Goal: Navigation & Orientation: Find specific page/section

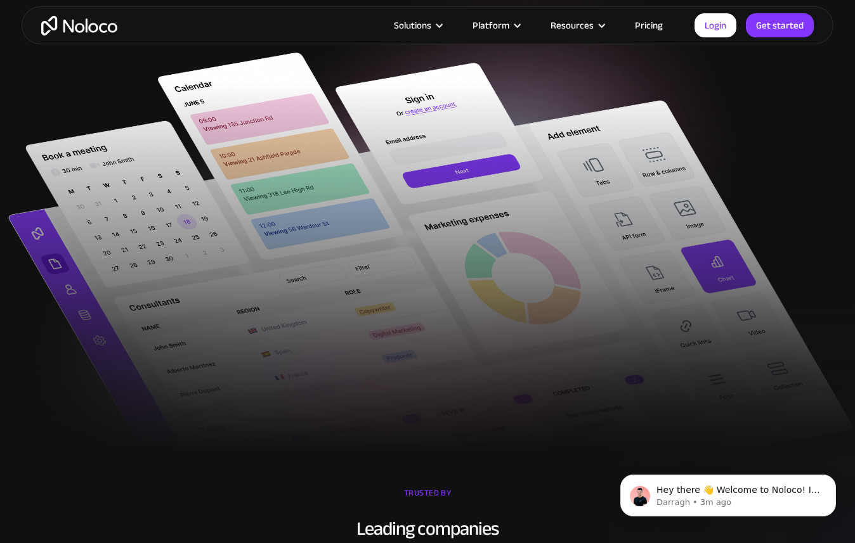
scroll to position [481, 0]
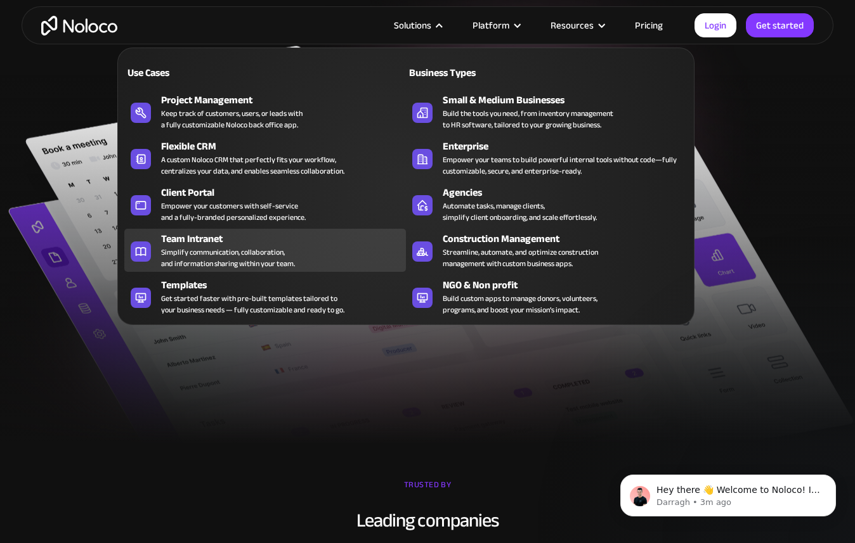
click at [212, 243] on div "Team Intranet" at bounding box center [286, 238] width 250 height 15
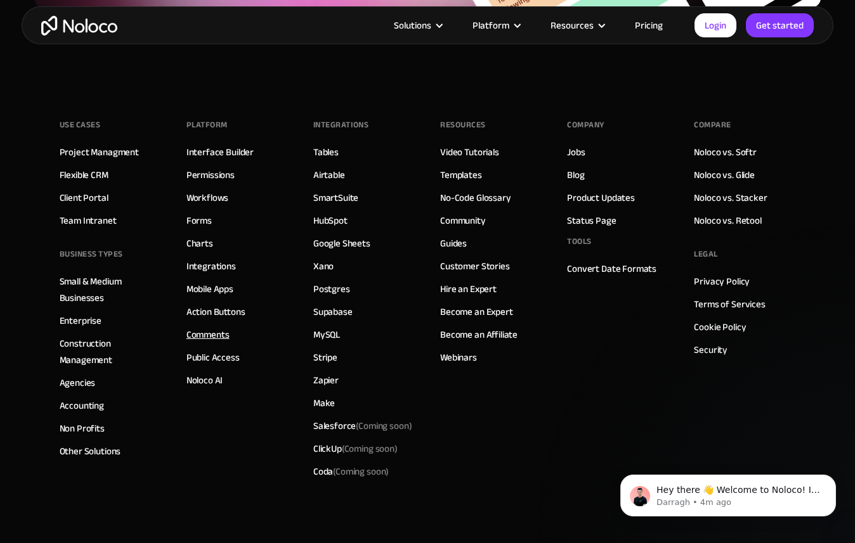
scroll to position [5402, 0]
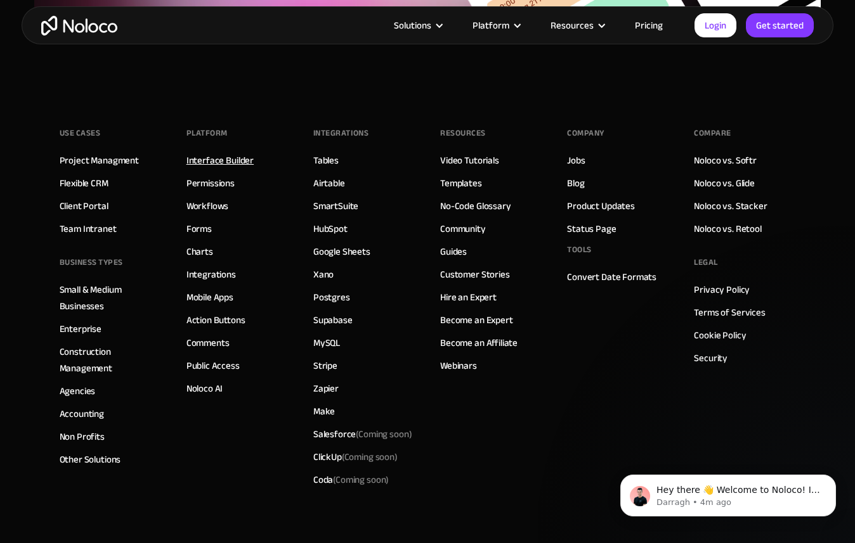
click at [233, 156] on link "Interface Builder" at bounding box center [219, 160] width 67 height 16
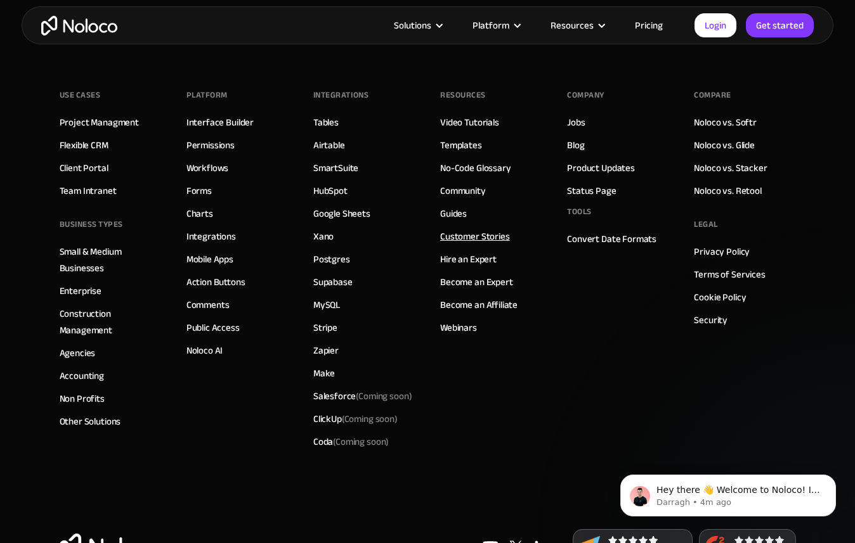
scroll to position [4379, 0]
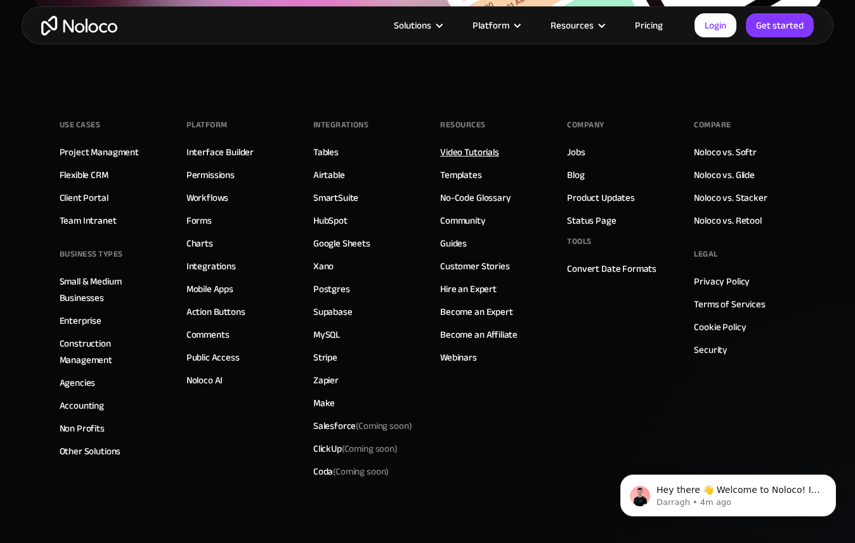
click at [473, 152] on link "Video Tutorials" at bounding box center [469, 152] width 59 height 16
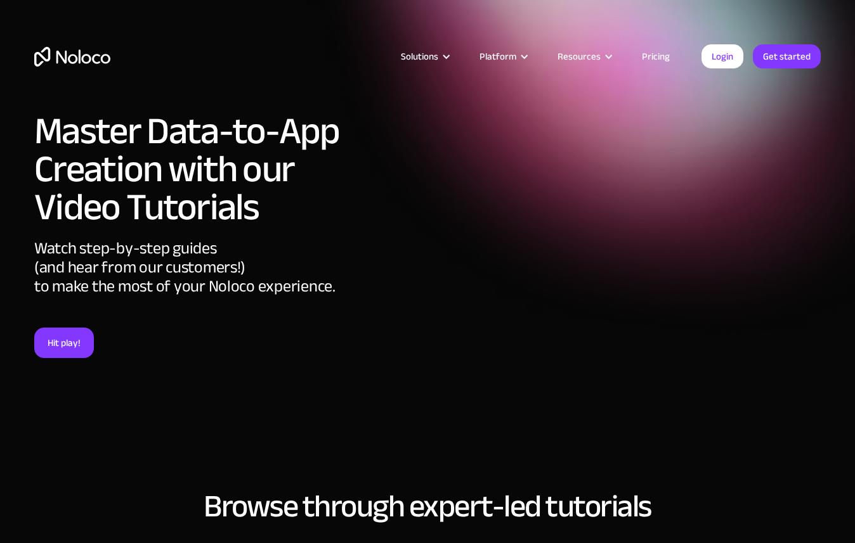
click at [658, 53] on link "Pricing" at bounding box center [656, 56] width 60 height 16
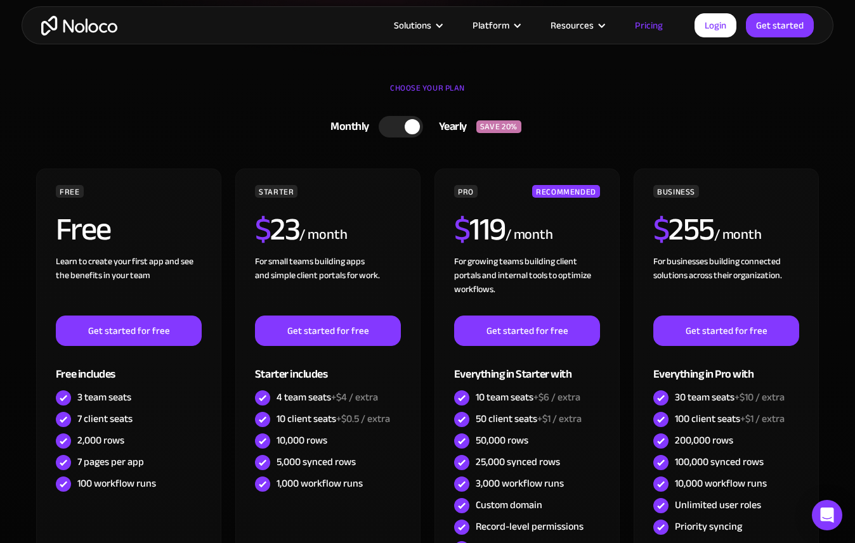
scroll to position [597, 0]
